Goal: Task Accomplishment & Management: Use online tool/utility

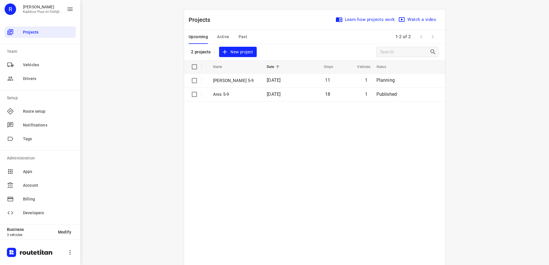
click at [238, 81] on p "[PERSON_NAME] 5-9" at bounding box center [235, 80] width 45 height 7
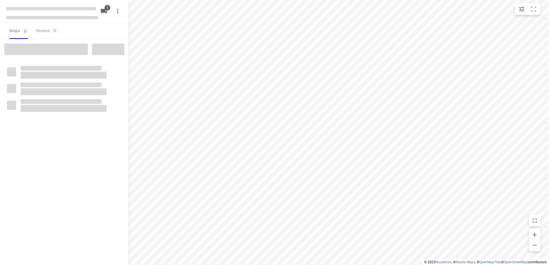
type input "distance"
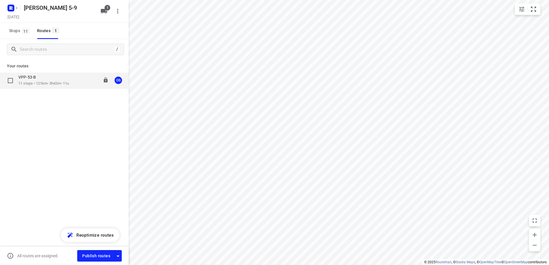
click at [41, 81] on p "11 stops • 121km • 3h42m • 11u" at bounding box center [43, 83] width 51 height 5
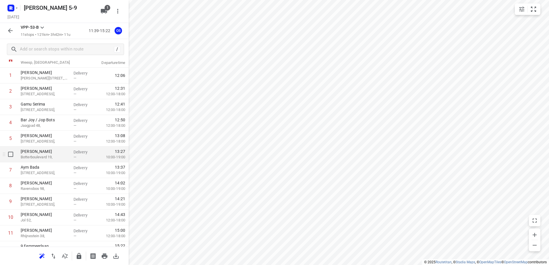
scroll to position [31, 0]
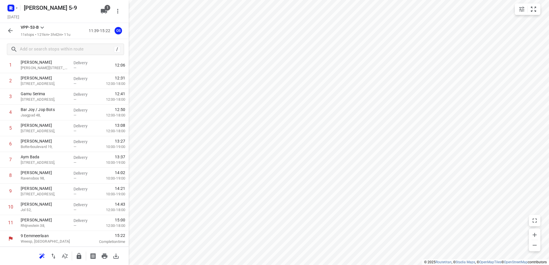
click at [11, 31] on icon "button" at bounding box center [10, 30] width 5 height 5
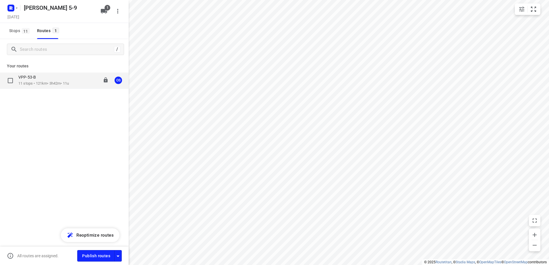
click at [33, 83] on p "11 stops • 121km • 3h42m • 11u" at bounding box center [43, 83] width 51 height 5
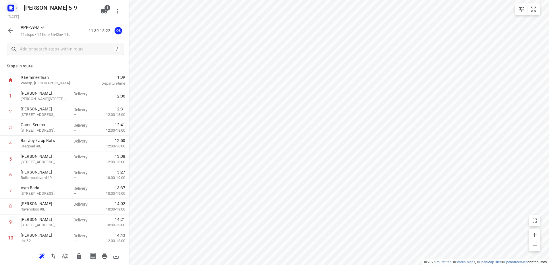
click at [13, 7] on rect "button" at bounding box center [10, 8] width 7 height 7
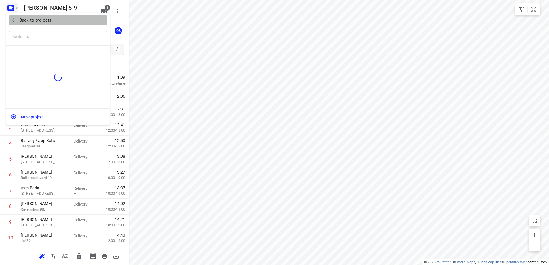
click at [37, 18] on p "Back to projects" at bounding box center [35, 20] width 32 height 7
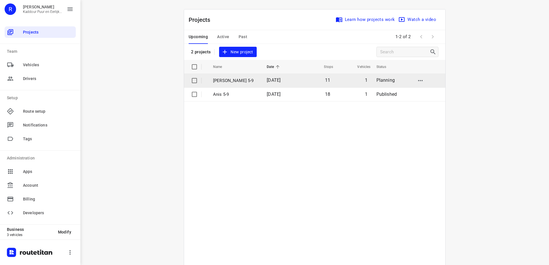
click at [243, 84] on td "[PERSON_NAME] 5-9" at bounding box center [234, 81] width 55 height 14
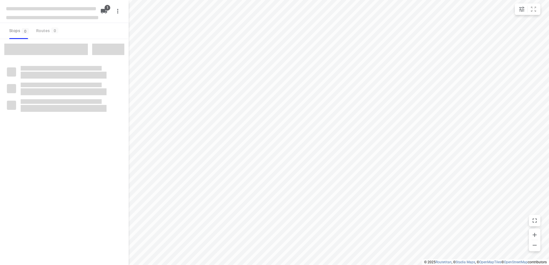
type input "distance"
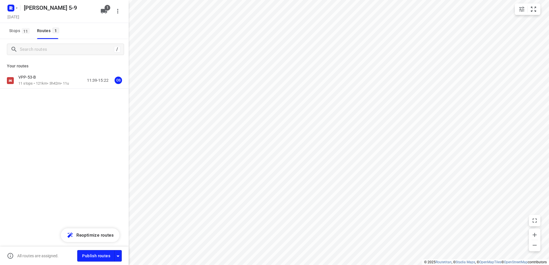
click at [45, 83] on p "11 stops • 121km • 3h42m • 11u" at bounding box center [43, 83] width 51 height 5
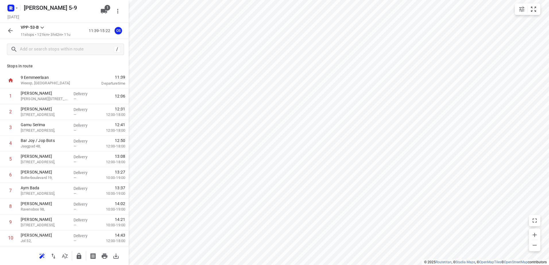
click at [12, 31] on icon "button" at bounding box center [10, 30] width 5 height 5
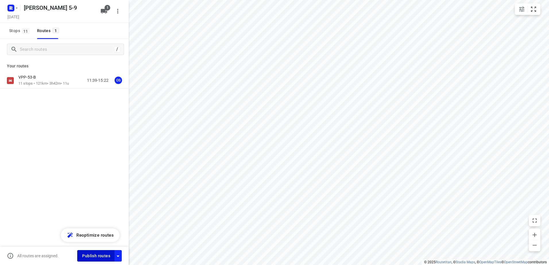
click at [92, 252] on button "Publish routes" at bounding box center [95, 255] width 37 height 11
